Goal: Task Accomplishment & Management: Manage account settings

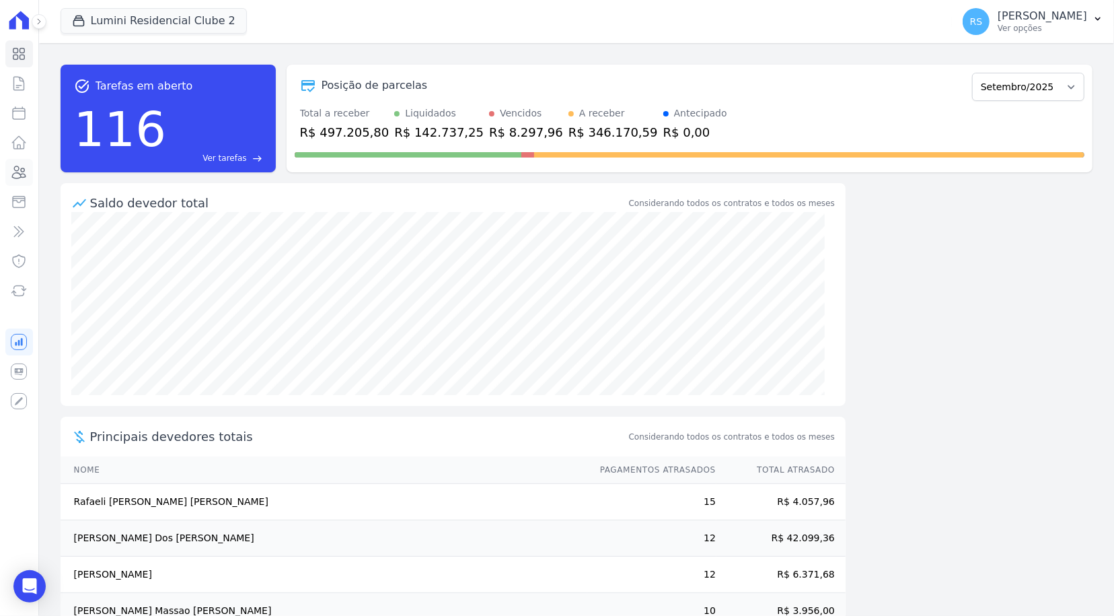
click at [19, 163] on link "Clientes" at bounding box center [19, 172] width 28 height 27
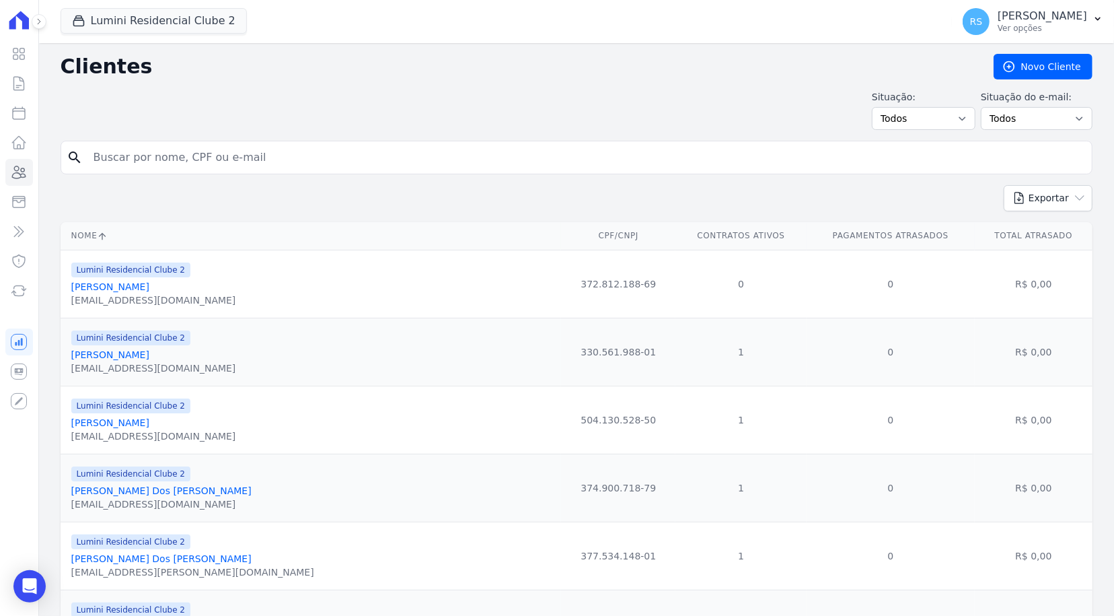
click at [211, 157] on input "search" at bounding box center [585, 157] width 1001 height 27
type input "larossa v"
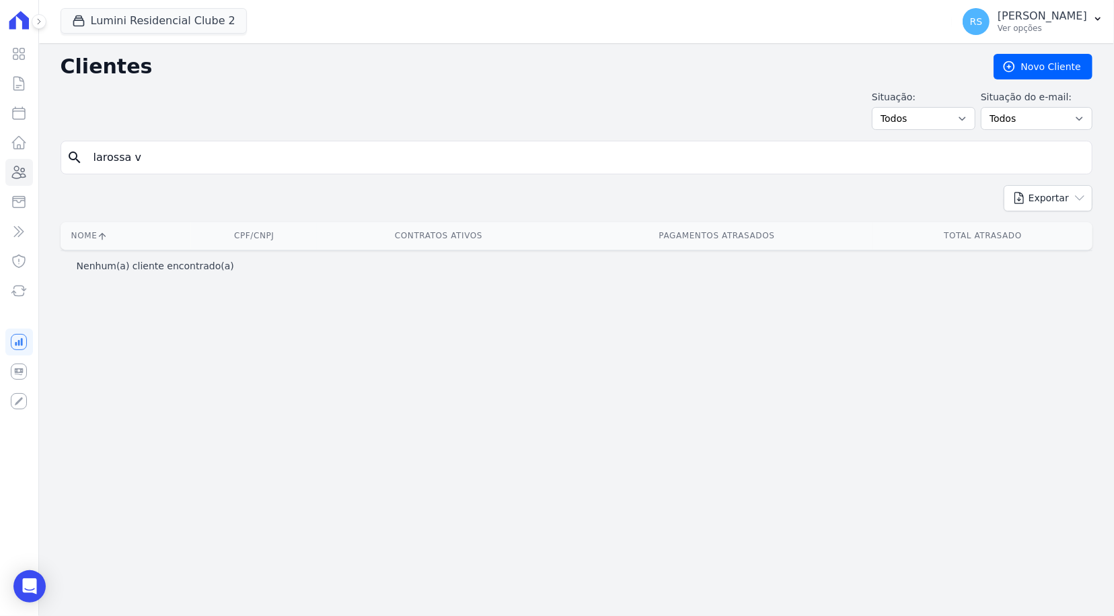
drag, startPoint x: 108, startPoint y: 159, endPoint x: 127, endPoint y: 184, distance: 31.1
click at [109, 161] on input "larossa v" at bounding box center [585, 157] width 1001 height 27
type input "larissa v"
click at [157, 160] on input "larissa v" at bounding box center [585, 157] width 1001 height 27
click at [108, 160] on input "larissa v" at bounding box center [585, 157] width 1001 height 27
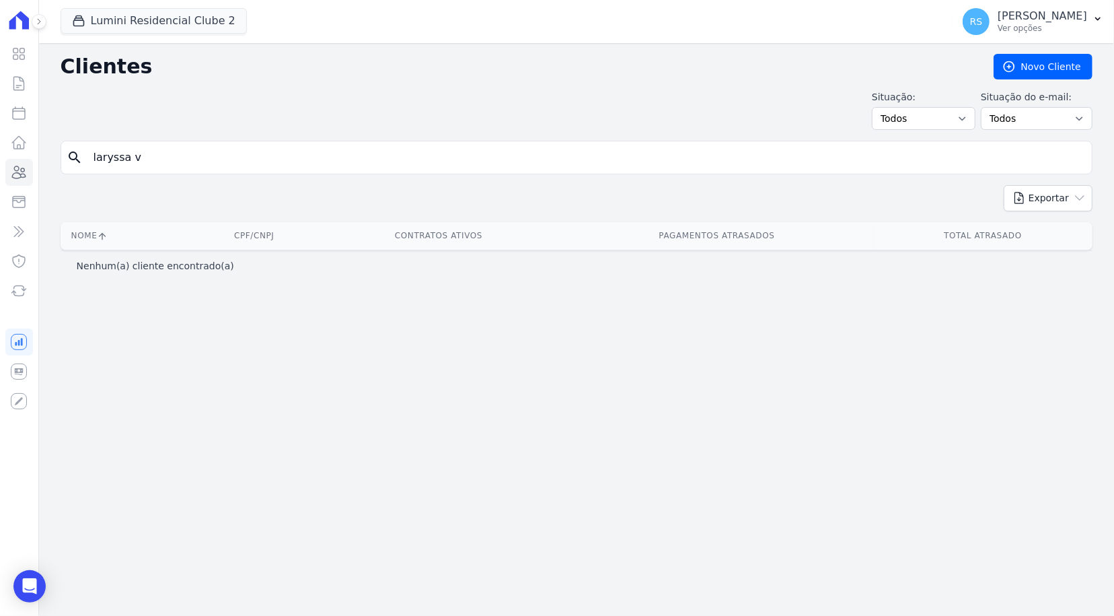
type input "laryssa v"
click at [157, 154] on input "laryssa v" at bounding box center [585, 157] width 1001 height 27
click at [193, 17] on button "Lumini Residencial Clube 2" at bounding box center [154, 21] width 186 height 26
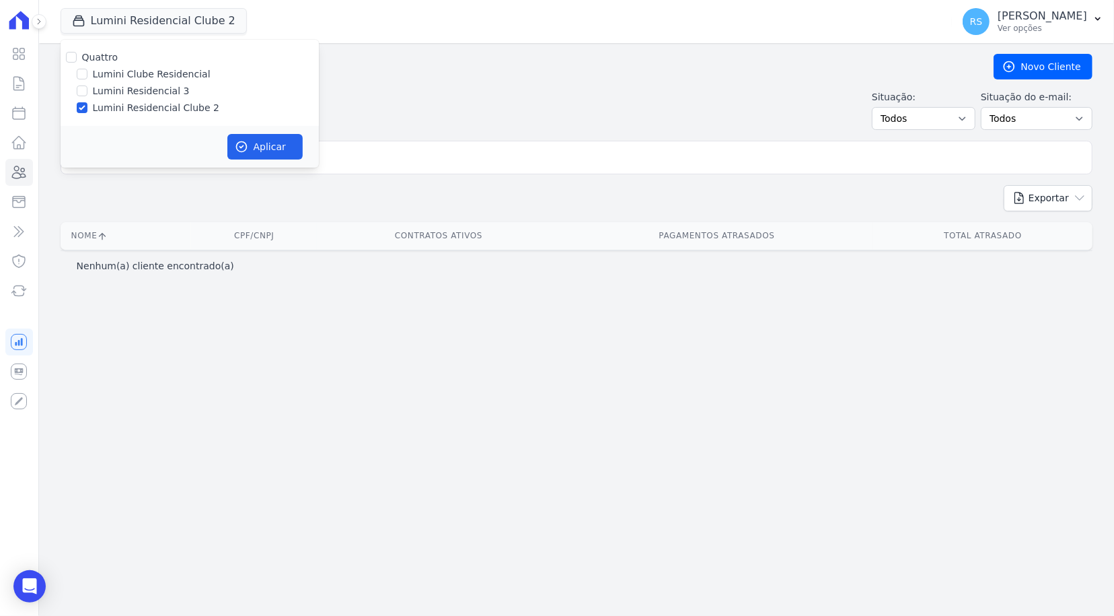
click at [429, 90] on div "Situação: Todos Adimplentes Inadimplentes Situação do e-mail: Todos Confirmado …" at bounding box center [577, 110] width 1032 height 40
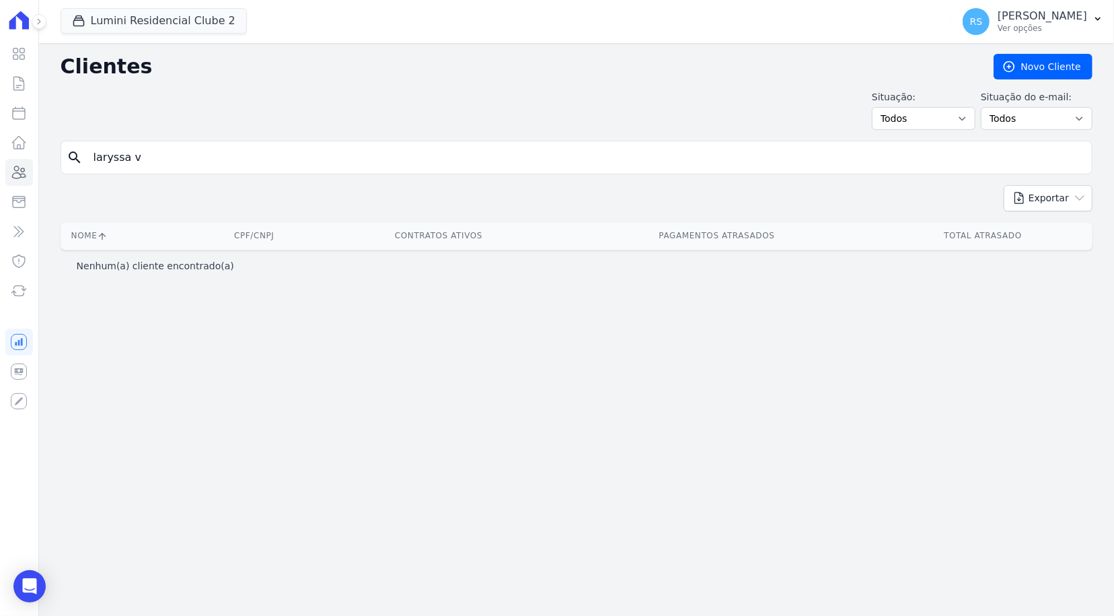
click at [275, 157] on input "laryssa v" at bounding box center [585, 157] width 1001 height 27
type input "Laryssa"
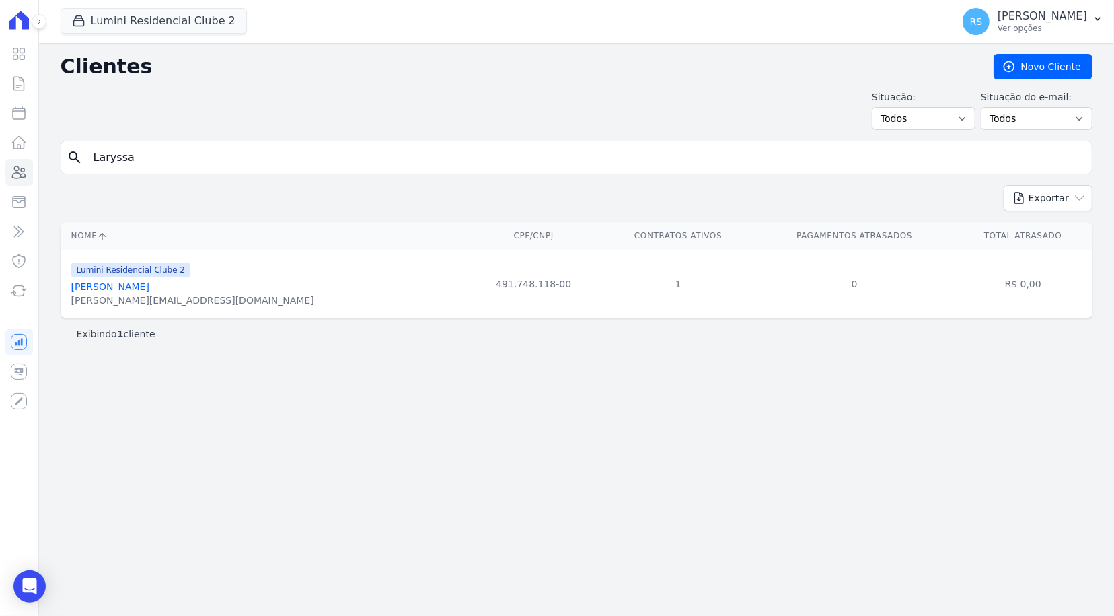
click at [149, 295] on div "[PERSON_NAME][EMAIL_ADDRESS][DOMAIN_NAME]" at bounding box center [192, 299] width 243 height 13
click at [144, 289] on link "[PERSON_NAME]" at bounding box center [110, 286] width 78 height 11
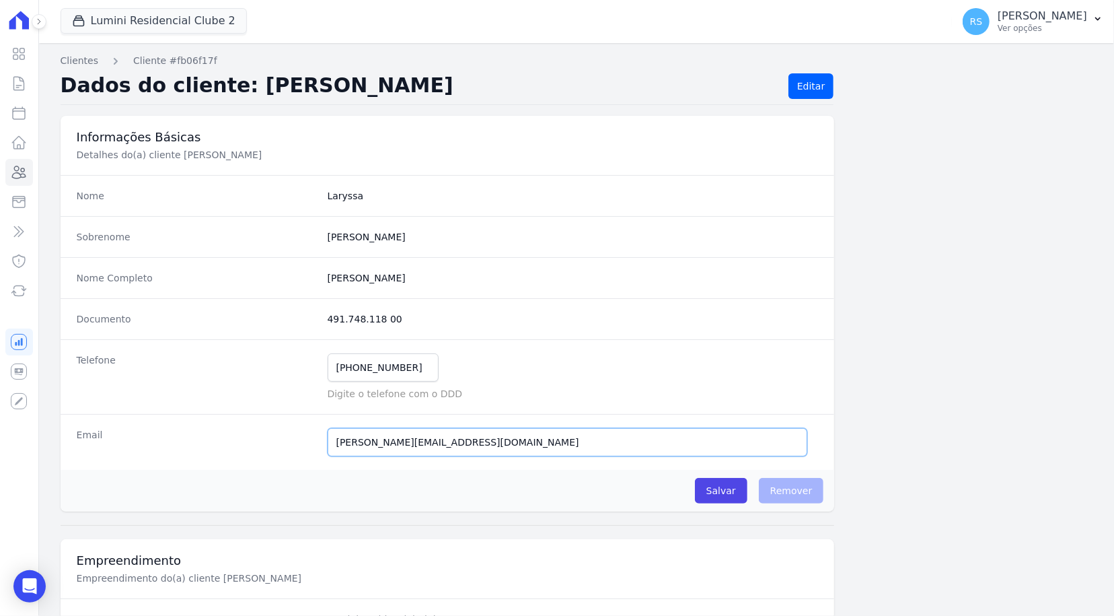
click at [493, 441] on input "[PERSON_NAME][EMAIL_ADDRESS][DOMAIN_NAME]" at bounding box center [568, 442] width 481 height 28
paste input "dandanielfranco43@g"
type input "[EMAIL_ADDRESS][DOMAIN_NAME]"
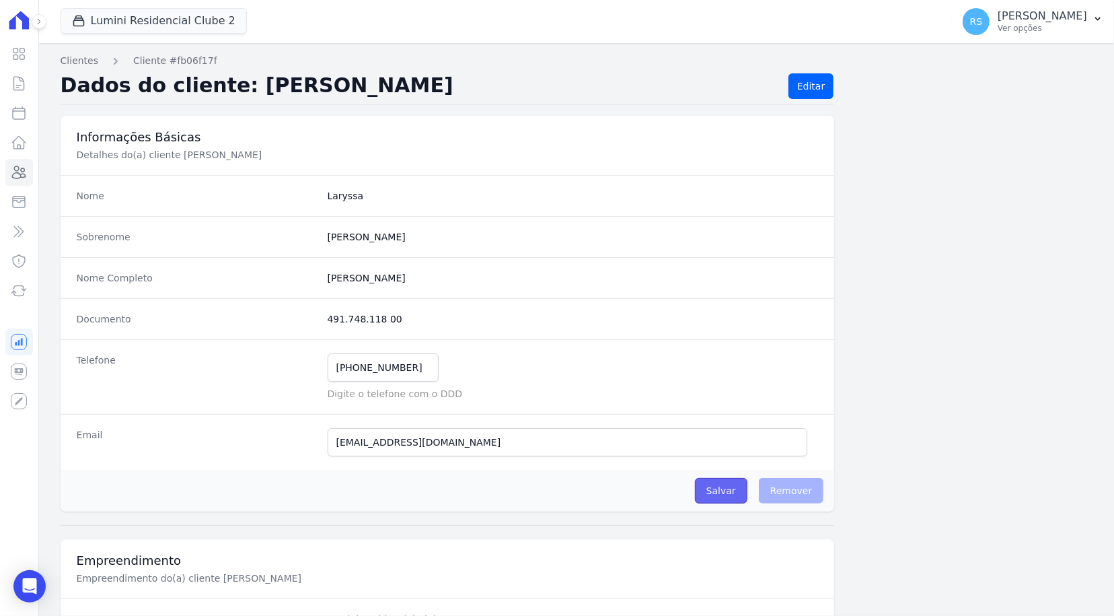
click at [727, 493] on input "Salvar" at bounding box center [721, 491] width 52 height 26
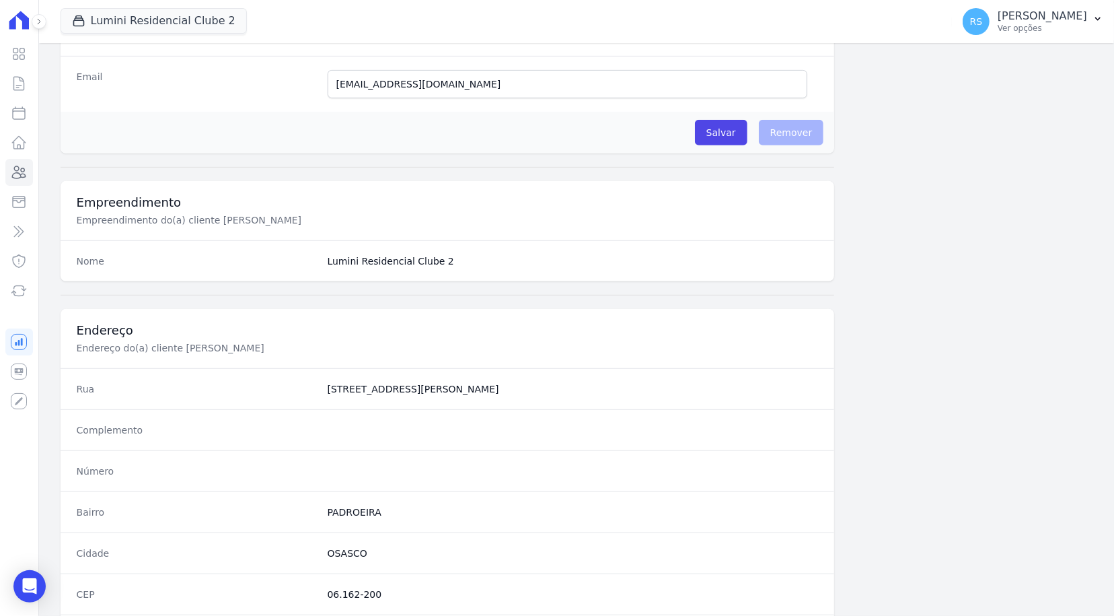
scroll to position [358, 0]
